Goal: Task Accomplishment & Management: Manage account settings

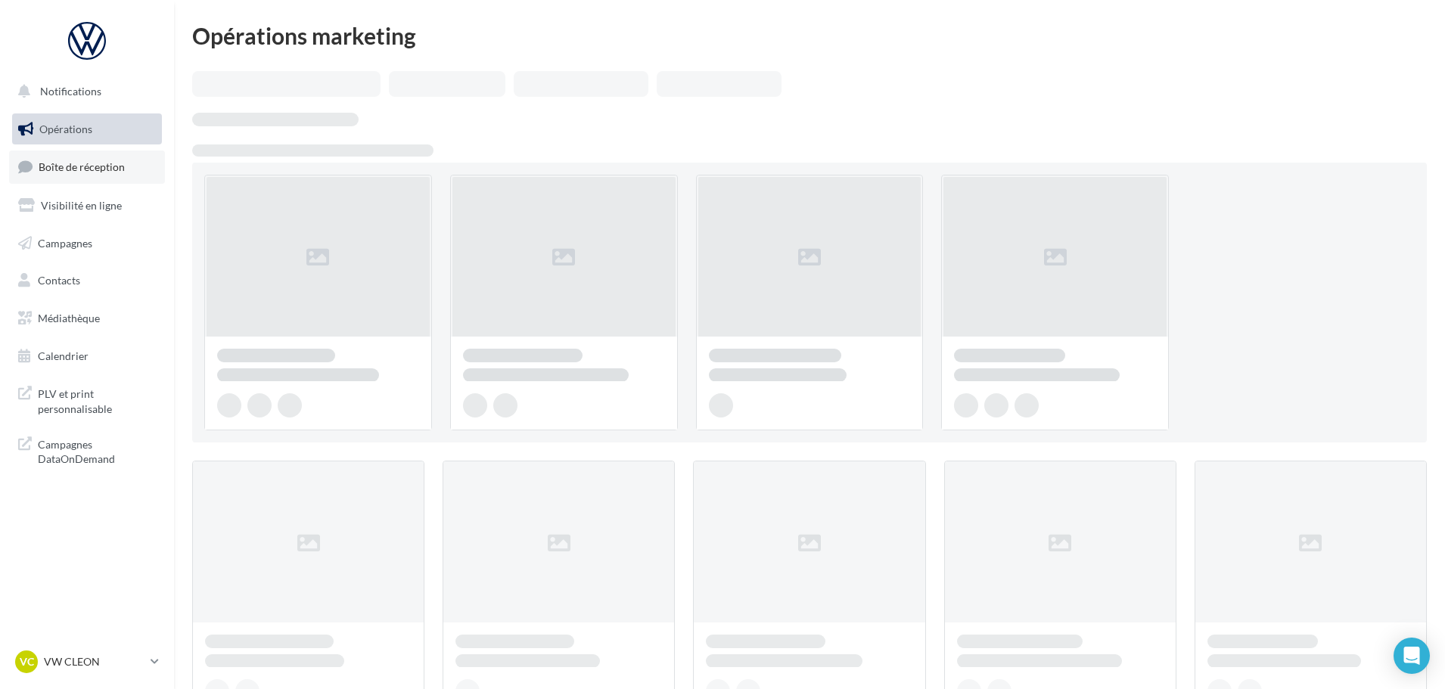
click at [86, 159] on link "Boîte de réception" at bounding box center [87, 167] width 156 height 33
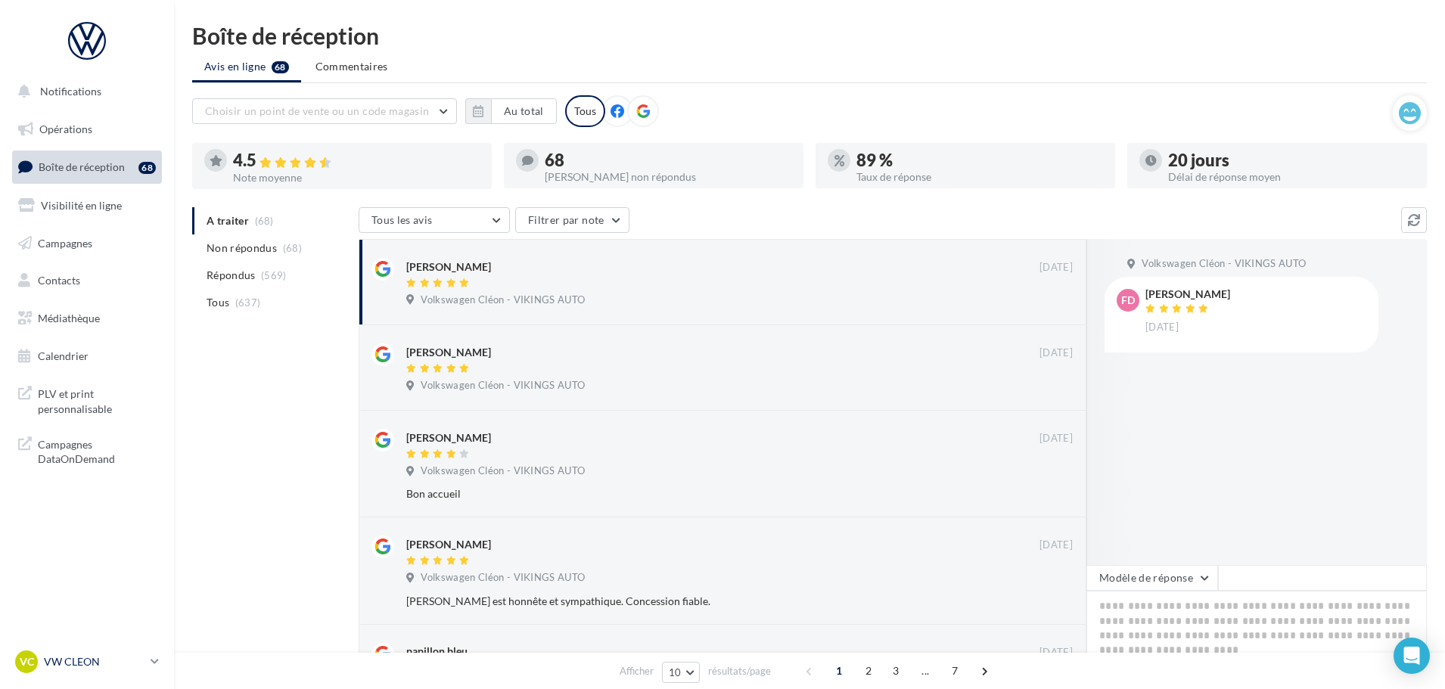
click at [82, 659] on p "VW CLEON" at bounding box center [94, 661] width 101 height 15
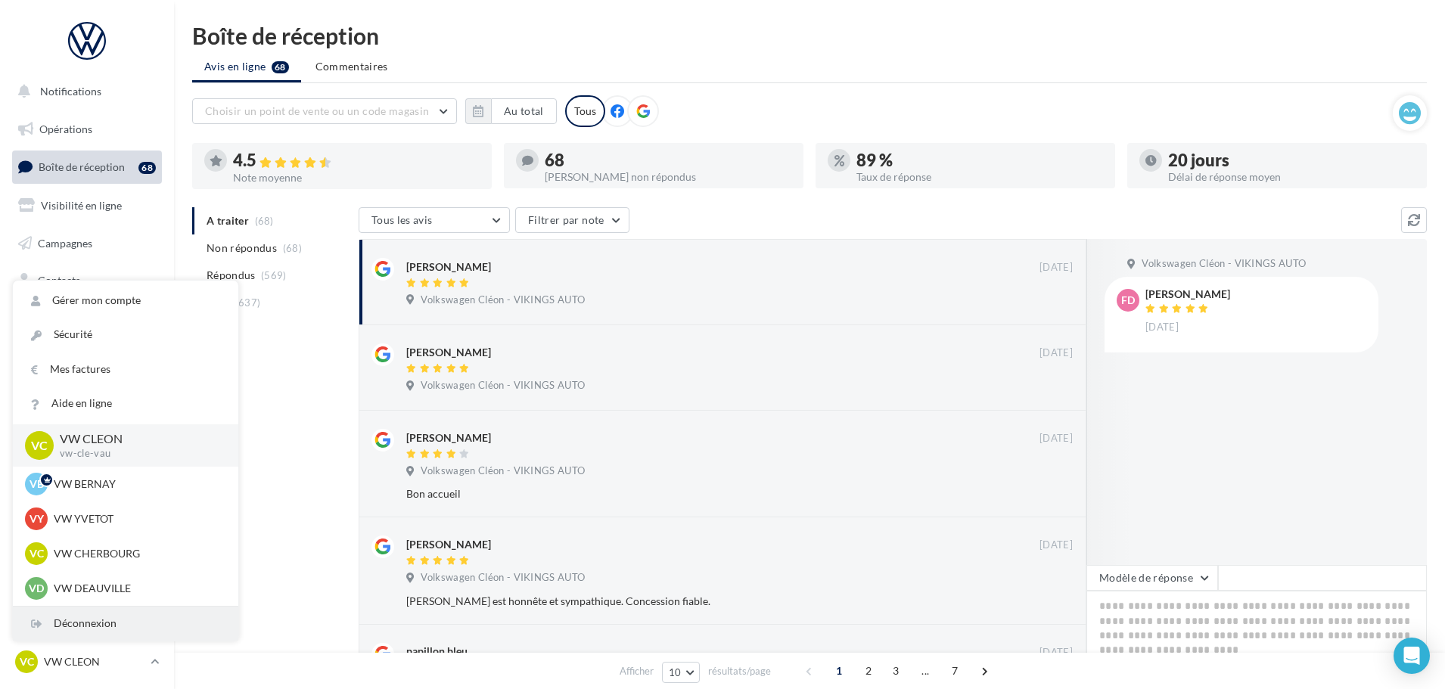
click at [83, 621] on div "Déconnexion" at bounding box center [125, 624] width 225 height 34
